Goal: Information Seeking & Learning: Understand process/instructions

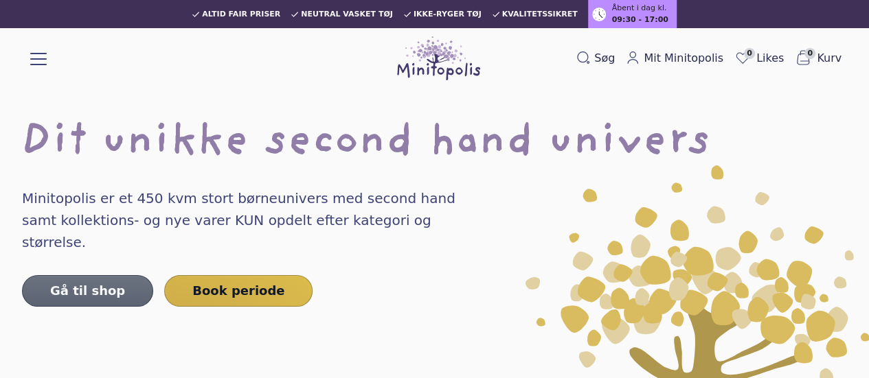
click at [84, 275] on link "Gå til shop" at bounding box center [87, 291] width 131 height 32
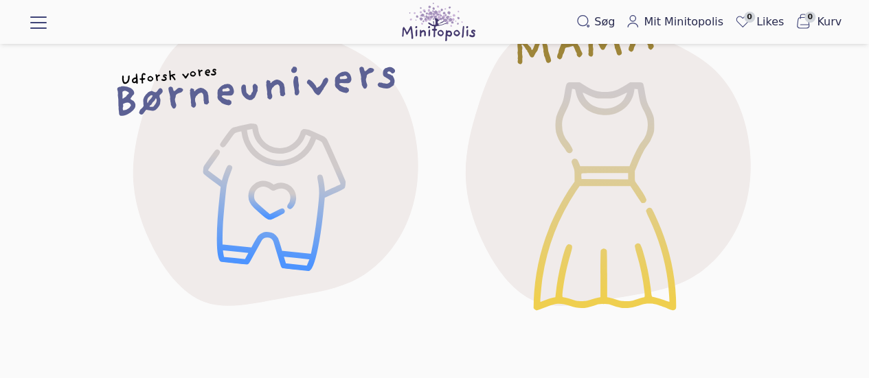
scroll to position [159, 0]
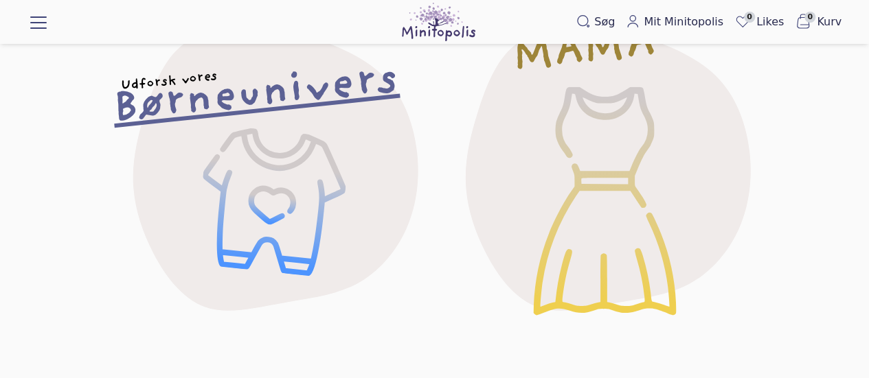
click at [254, 182] on div "Udforsk vores Børneunivers" at bounding box center [269, 167] width 378 height 378
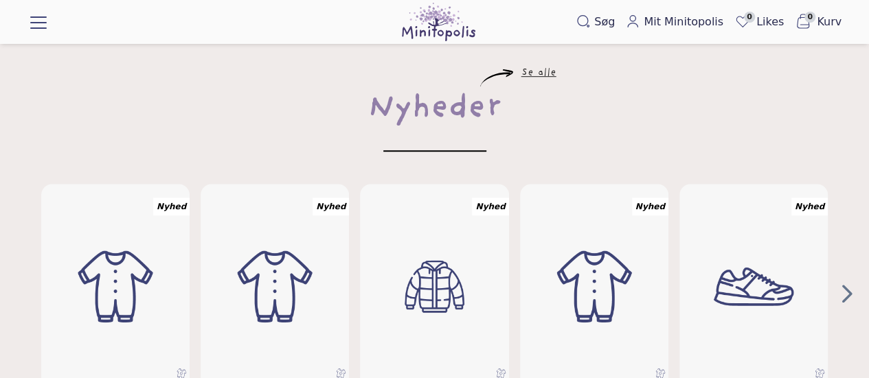
scroll to position [374, 0]
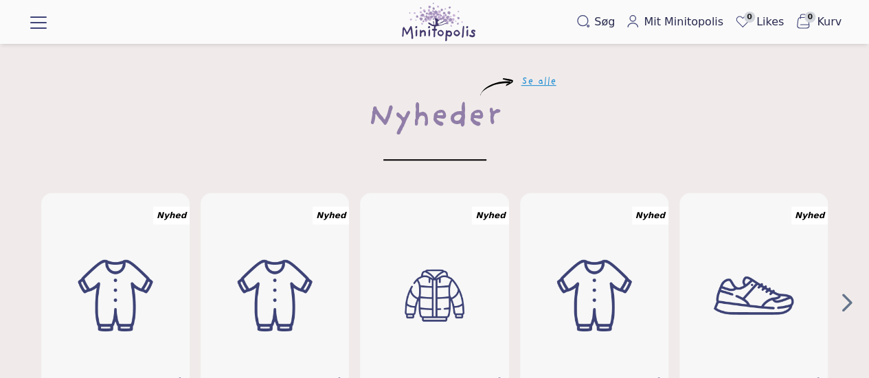
click at [532, 79] on link "Se alle" at bounding box center [538, 82] width 35 height 8
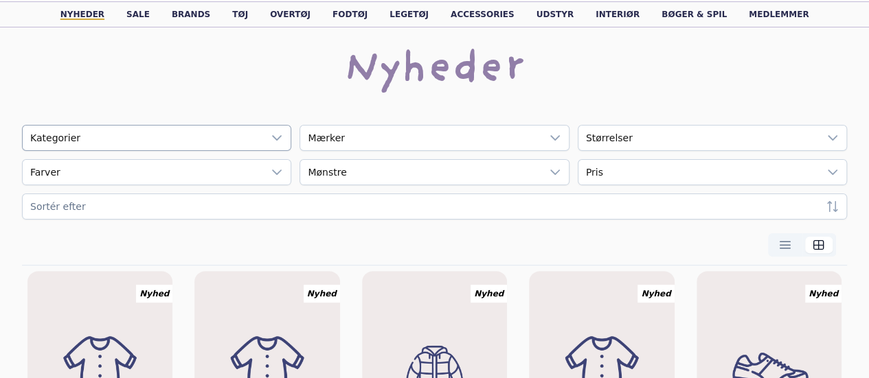
scroll to position [44, 0]
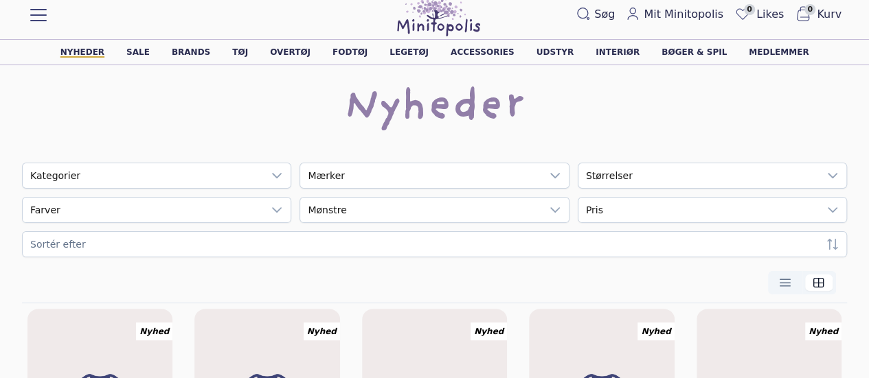
click at [209, 137] on div "Nyheder" at bounding box center [434, 113] width 825 height 55
click at [271, 174] on icon at bounding box center [276, 175] width 11 height 11
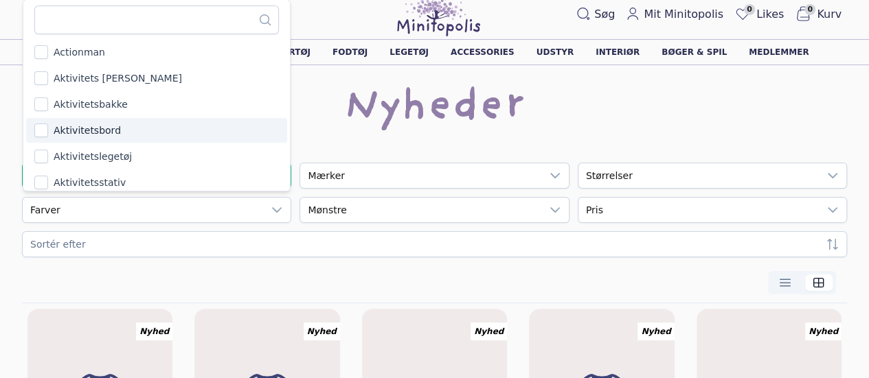
scroll to position [0, 0]
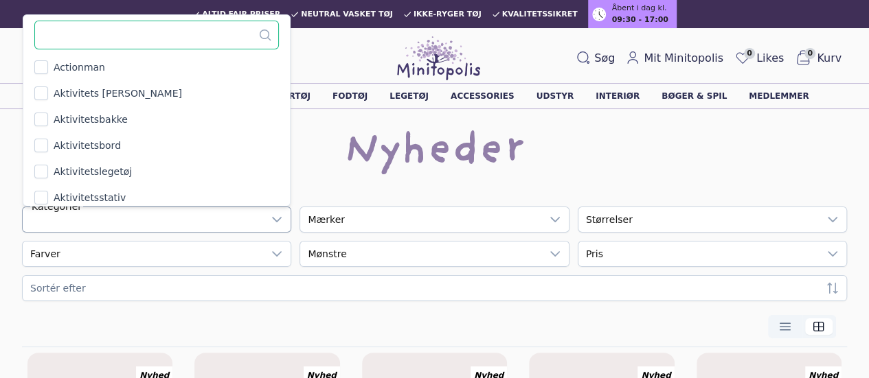
click at [94, 37] on input "text" at bounding box center [156, 35] width 244 height 29
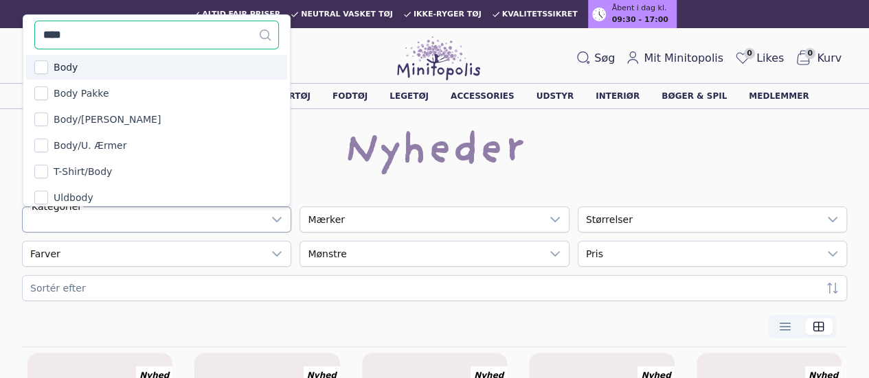
type input "****"
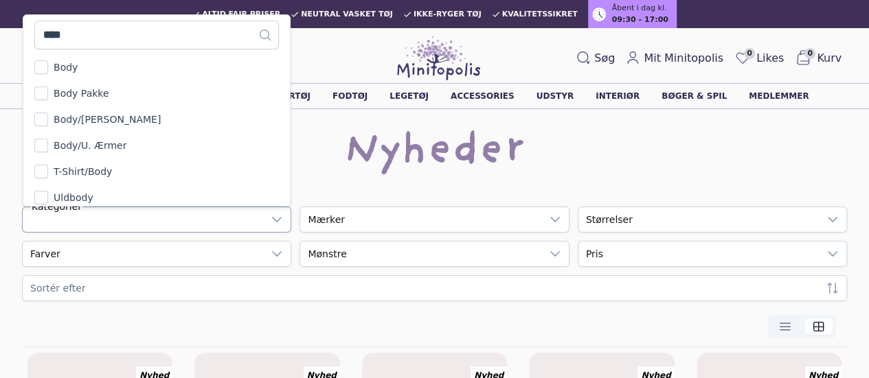
click at [51, 71] on li "Body" at bounding box center [156, 67] width 261 height 25
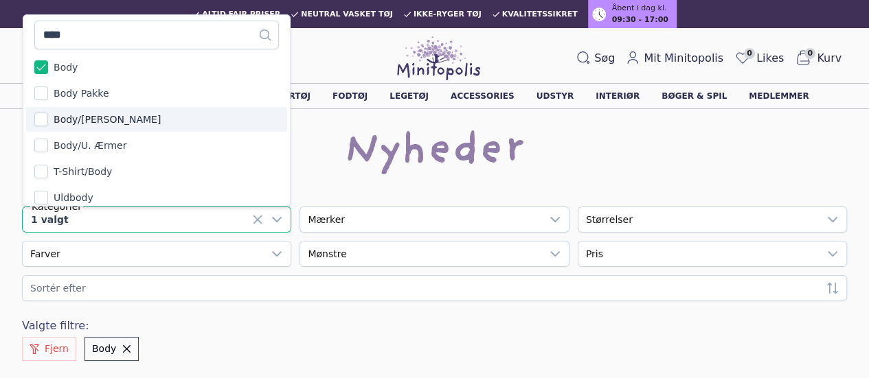
scroll to position [7, 0]
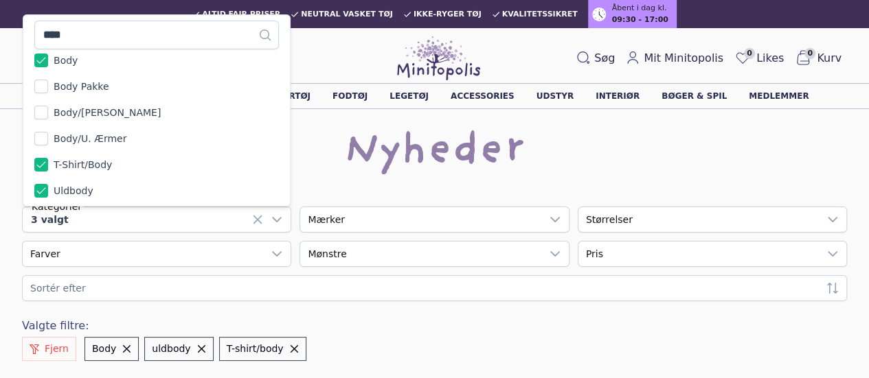
click at [280, 179] on div "Nyheder" at bounding box center [434, 157] width 825 height 55
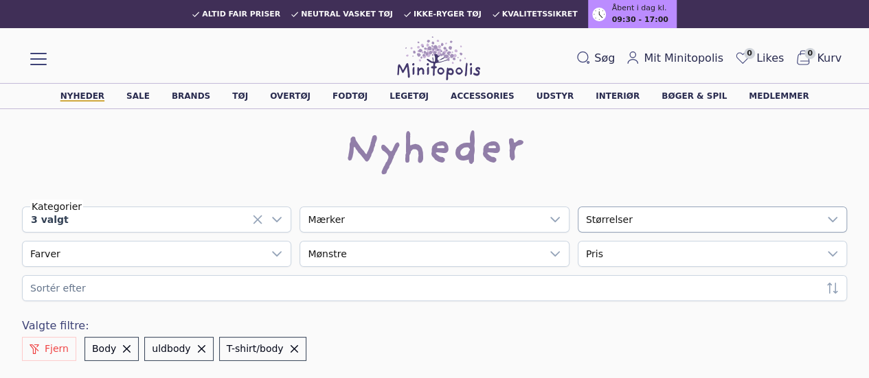
click at [578, 225] on div "empty" at bounding box center [698, 219] width 240 height 25
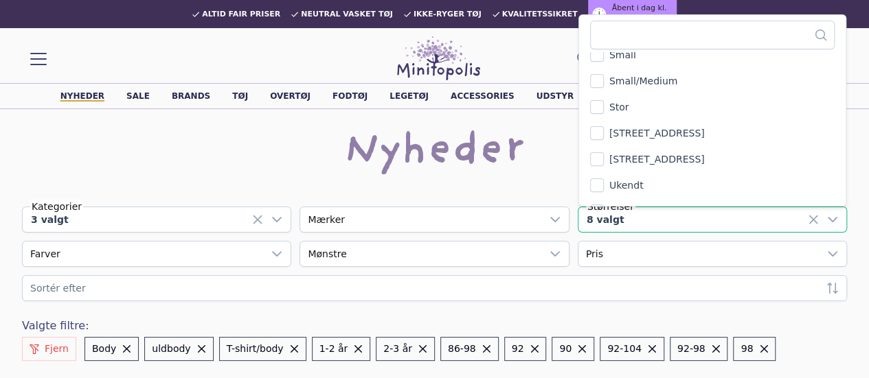
scroll to position [5237, 0]
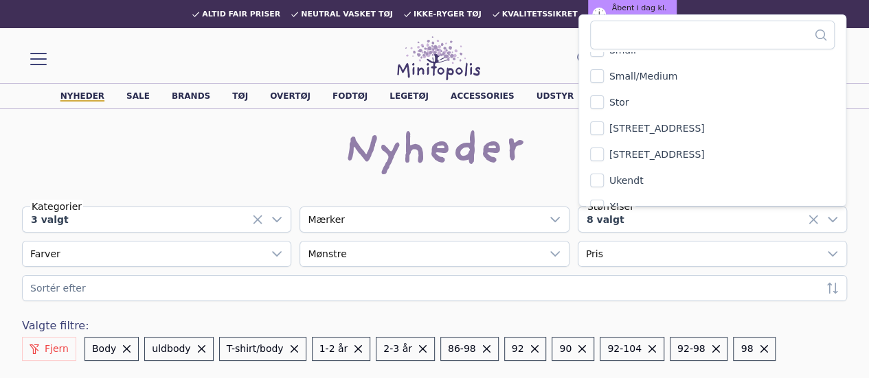
click at [683, 178] on div "Nyheder" at bounding box center [434, 157] width 825 height 55
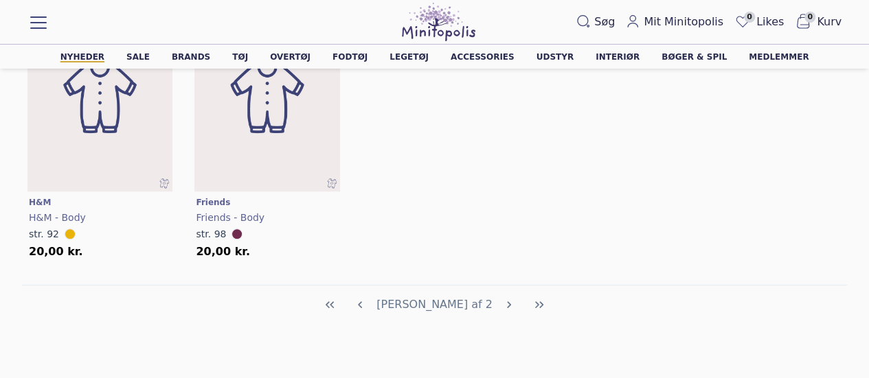
scroll to position [0, 0]
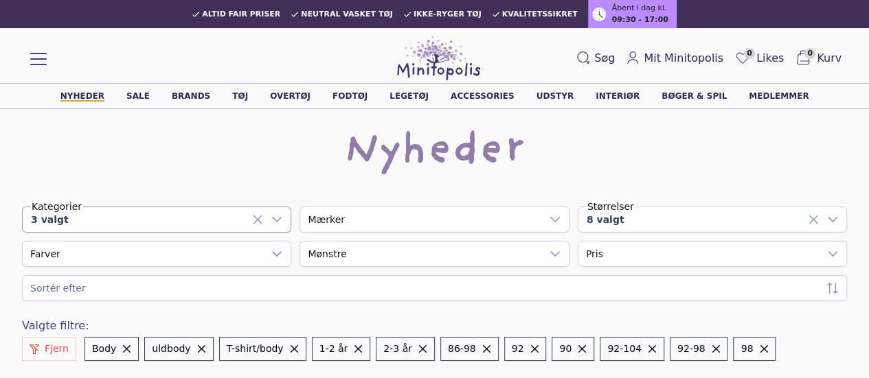
click at [271, 221] on icon at bounding box center [276, 219] width 11 height 11
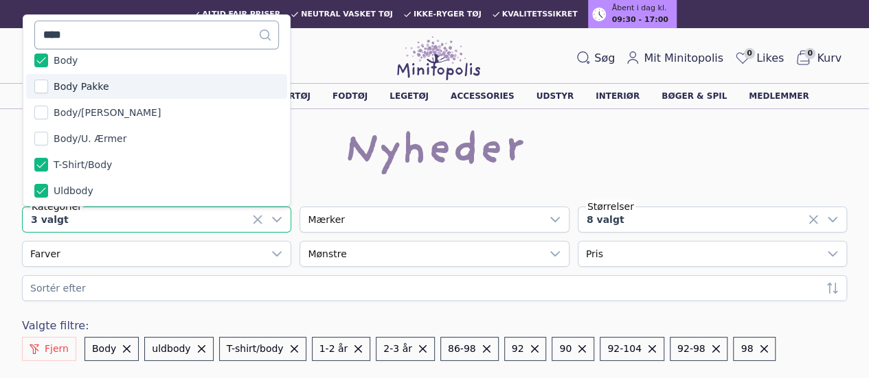
scroll to position [3, 0]
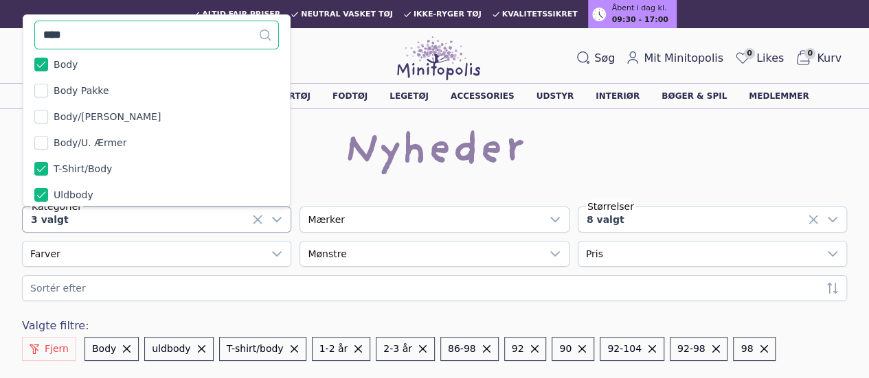
click at [100, 35] on input "****" at bounding box center [156, 35] width 244 height 29
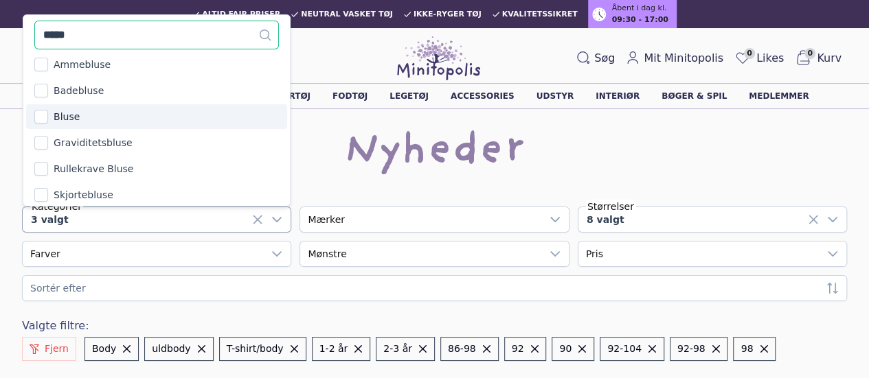
type input "*****"
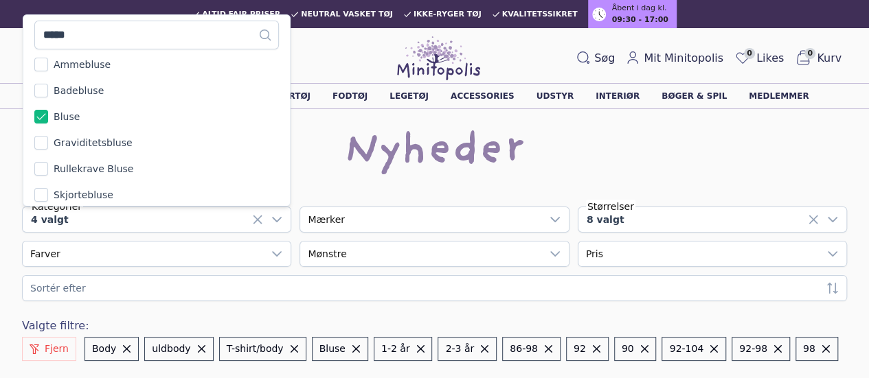
click at [276, 174] on div "Nyheder" at bounding box center [434, 157] width 825 height 55
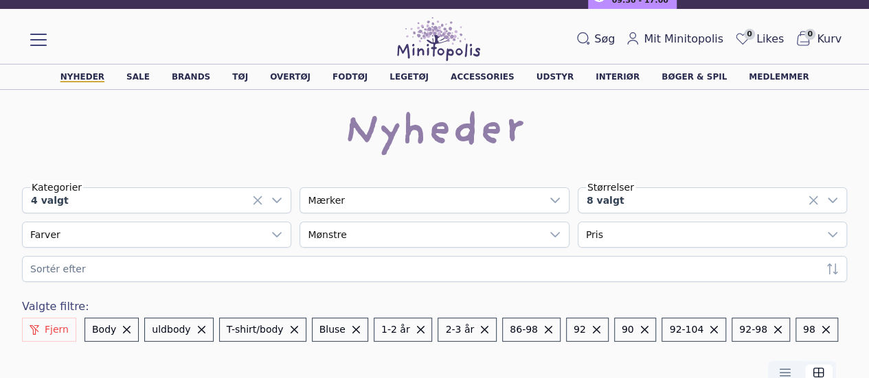
scroll to position [0, 0]
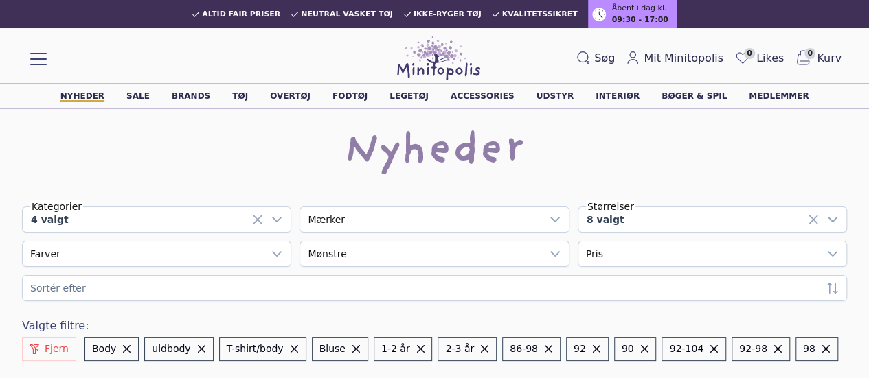
click at [0, 0] on link "Praktisk info" at bounding box center [0, 0] width 0 height 0
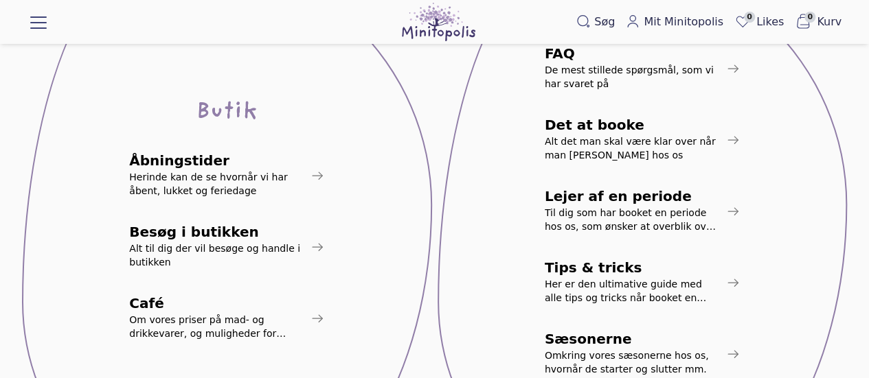
scroll to position [262, 0]
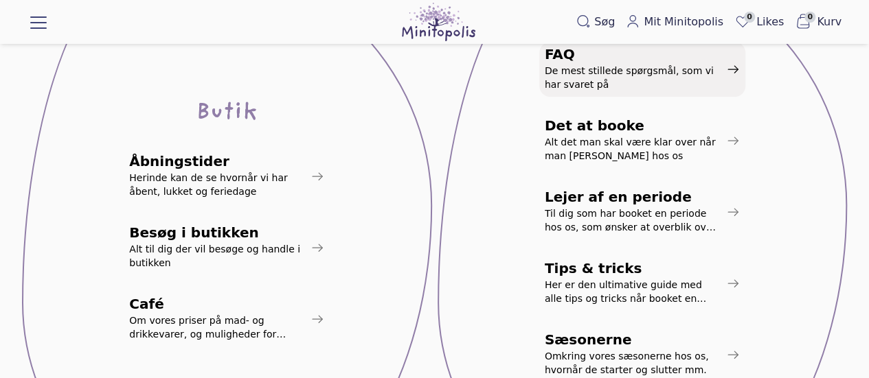
click at [580, 82] on span "De mest stillede spørgsmål, som vi har svaret på" at bounding box center [633, 77] width 176 height 27
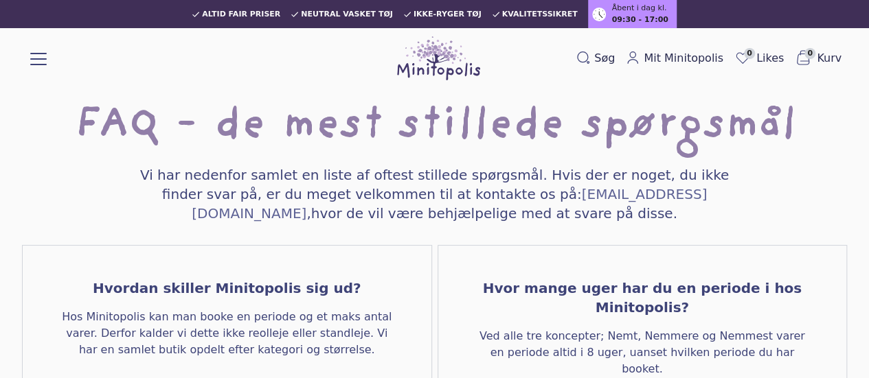
click at [0, 0] on link "Priser" at bounding box center [0, 0] width 0 height 0
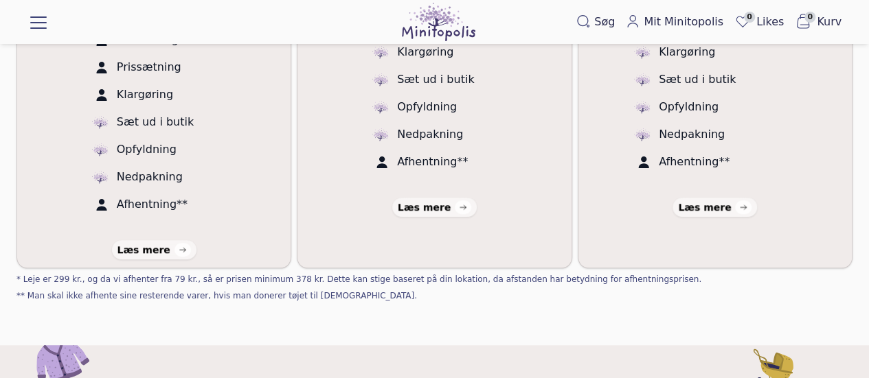
scroll to position [572, 0]
click at [149, 242] on div "Læs mere" at bounding box center [143, 249] width 53 height 14
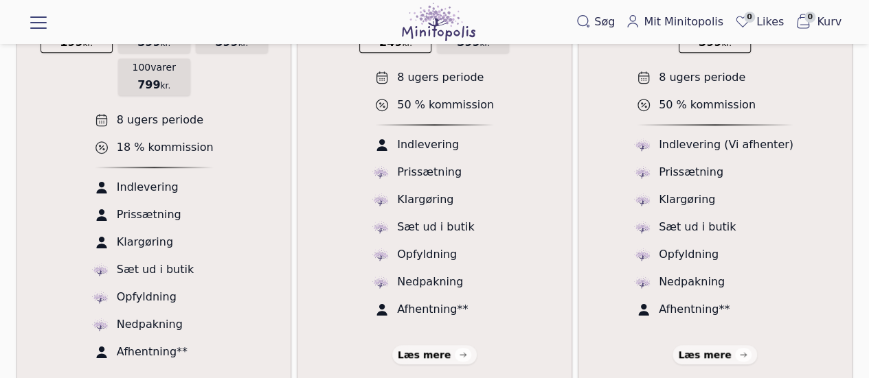
scroll to position [424, 0]
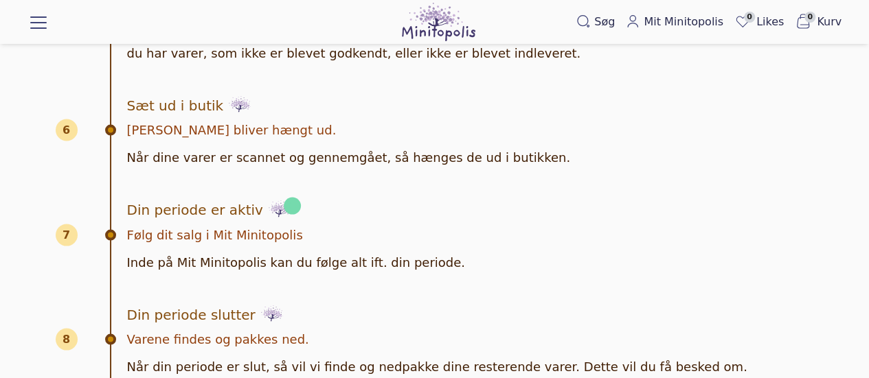
scroll to position [1206, 0]
